Goal: Information Seeking & Learning: Learn about a topic

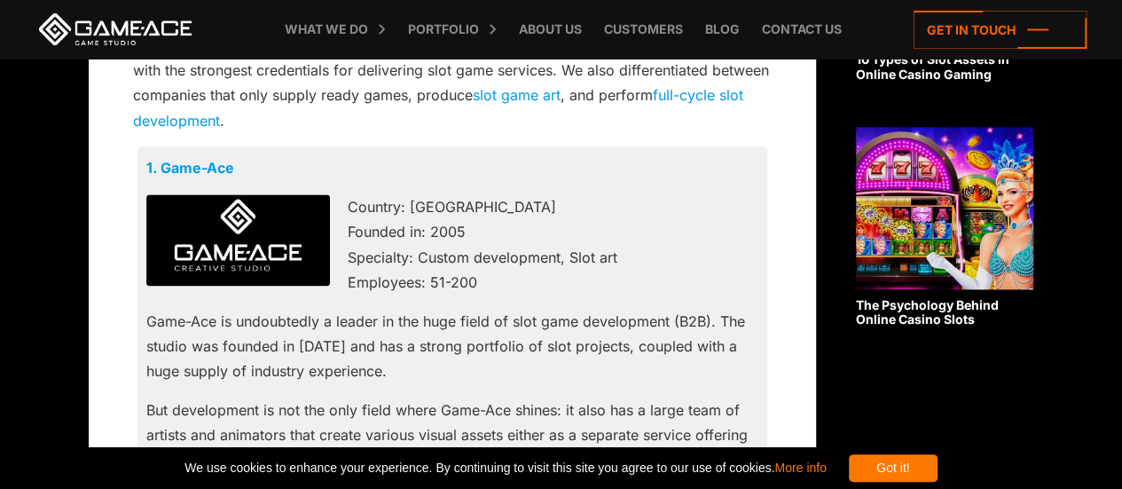
scroll to position [1154, 0]
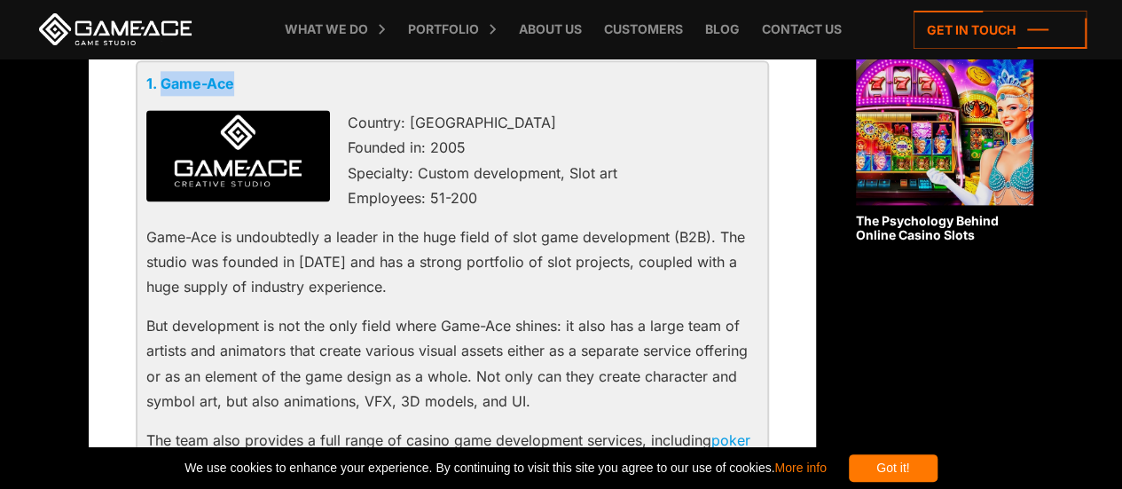
drag, startPoint x: 251, startPoint y: 82, endPoint x: 163, endPoint y: 80, distance: 87.9
click at [163, 80] on p "1. Game-Ace" at bounding box center [452, 83] width 612 height 25
copy link "Game-Ace"
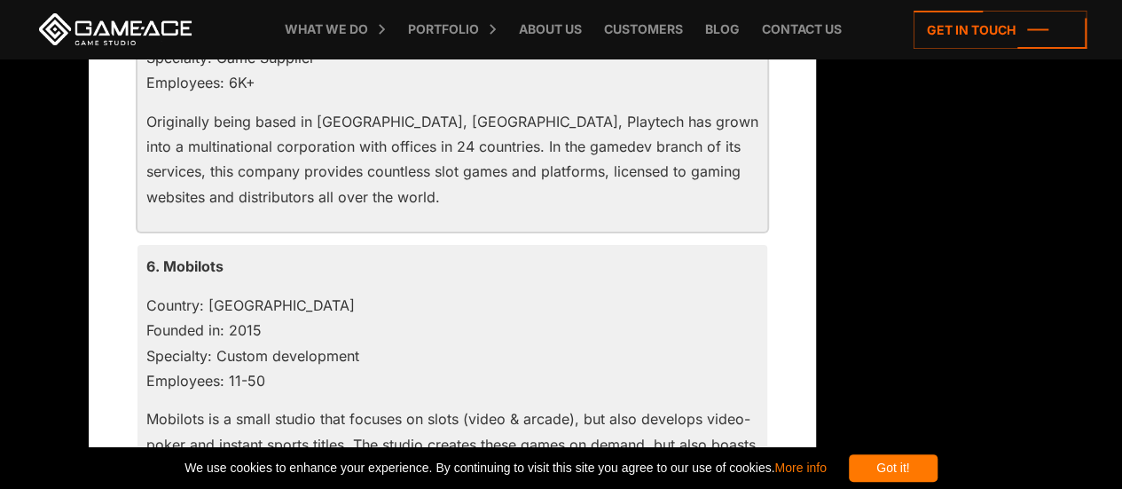
scroll to position [2928, 0]
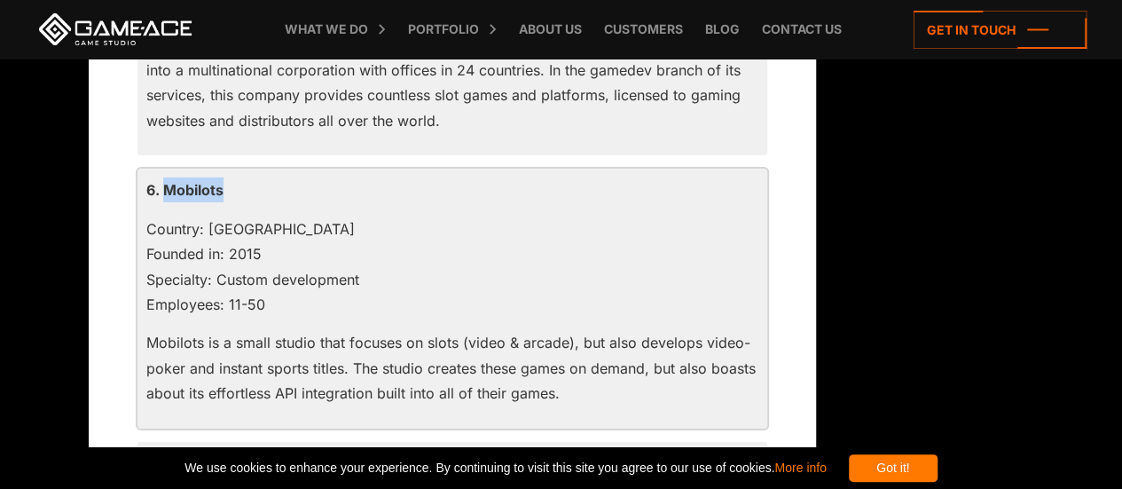
drag, startPoint x: 229, startPoint y: 191, endPoint x: 161, endPoint y: 182, distance: 68.0
click at [161, 182] on p "6. Mobilots" at bounding box center [452, 189] width 612 height 25
copy p "Mobilots"
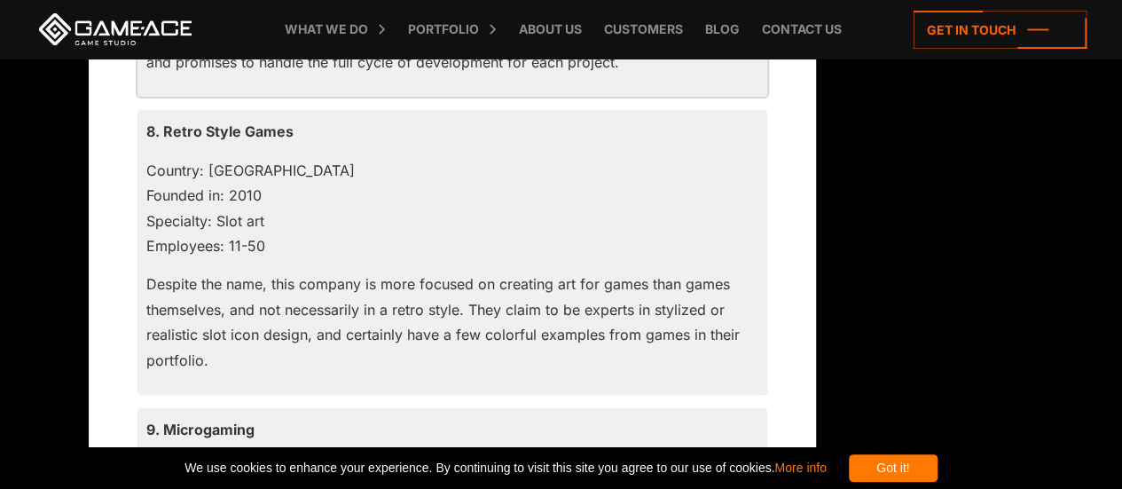
scroll to position [3549, 0]
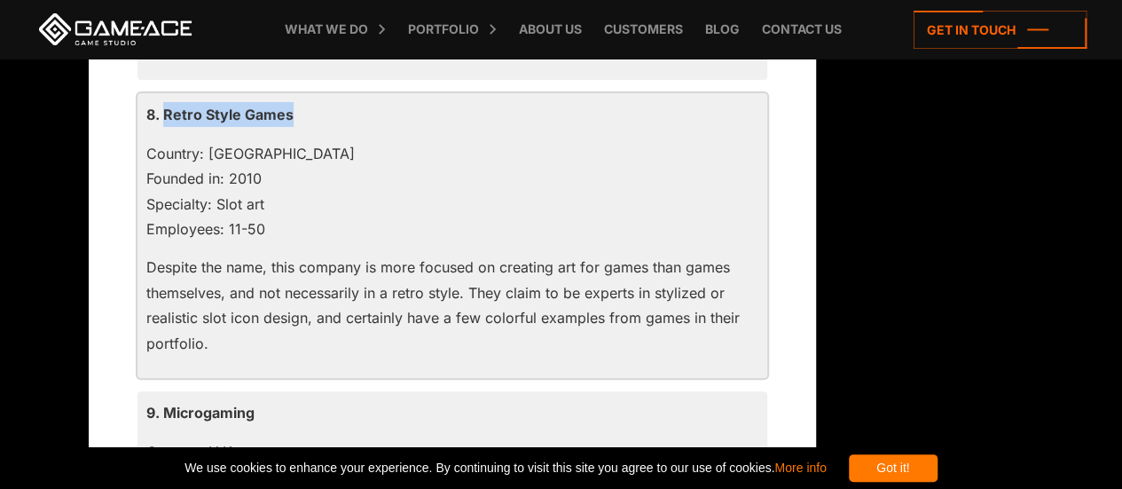
drag, startPoint x: 300, startPoint y: 111, endPoint x: 165, endPoint y: 111, distance: 134.9
click at [165, 111] on p "8. Retro Style Games" at bounding box center [452, 114] width 612 height 25
copy p "Retro Style Games"
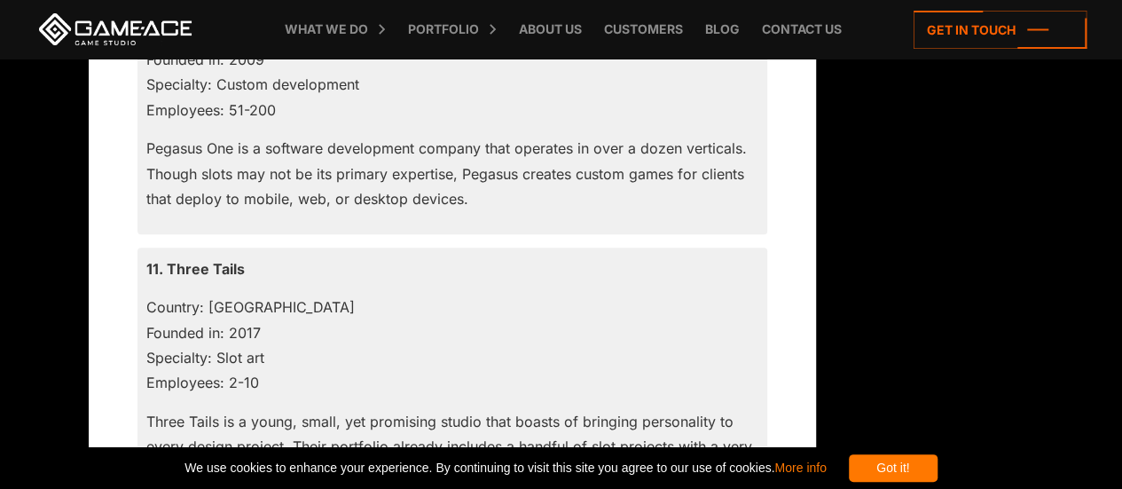
scroll to position [4348, 0]
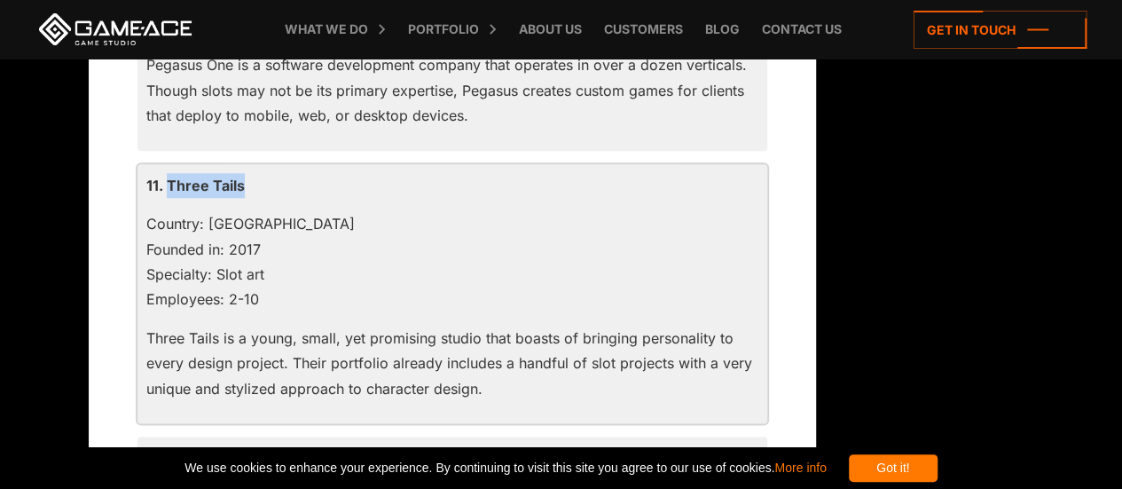
drag, startPoint x: 252, startPoint y: 182, endPoint x: 166, endPoint y: 191, distance: 86.5
click at [166, 191] on p "11. Three Tails" at bounding box center [452, 185] width 612 height 25
copy p "Three Tails"
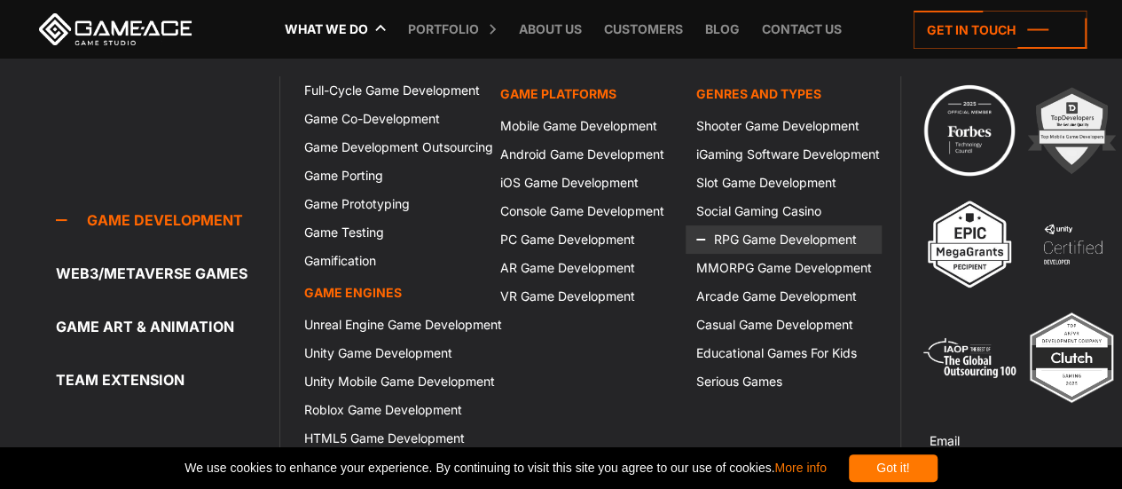
scroll to position [887, 0]
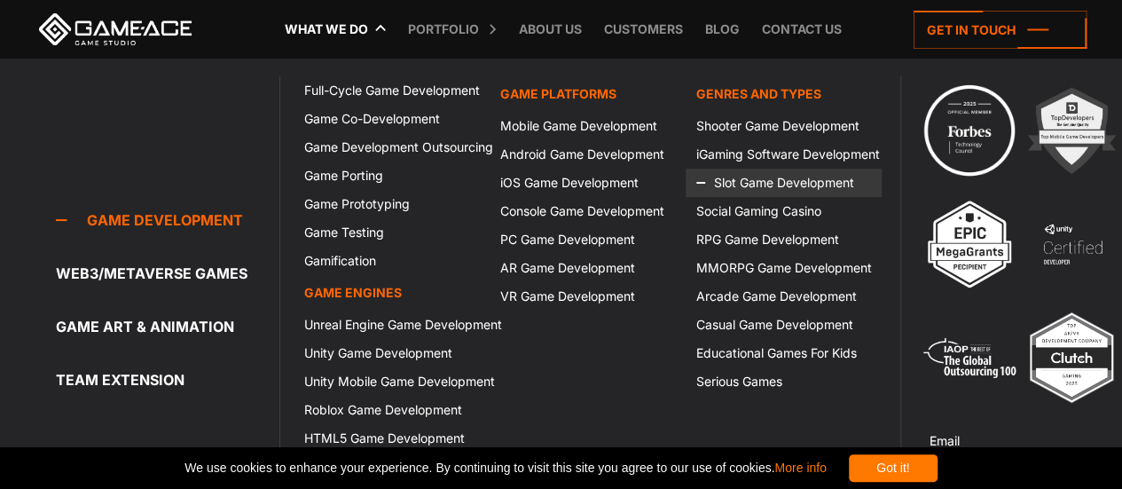
click at [749, 185] on link "Slot Game Development" at bounding box center [784, 183] width 196 height 28
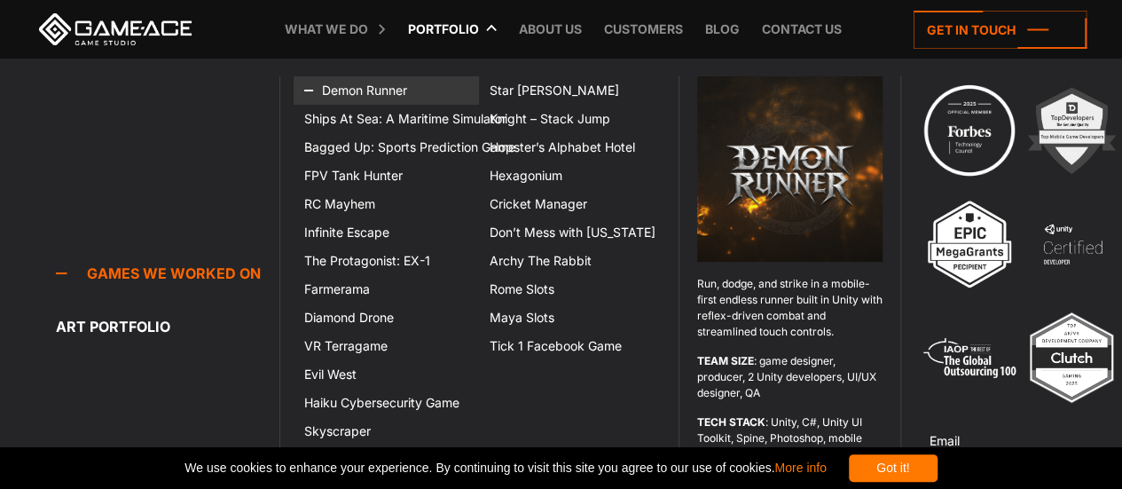
scroll to position [4792, 0]
